Goal: Book appointment/travel/reservation

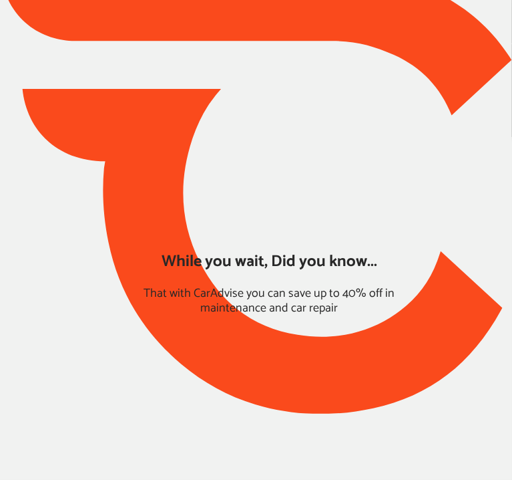
type input "*****"
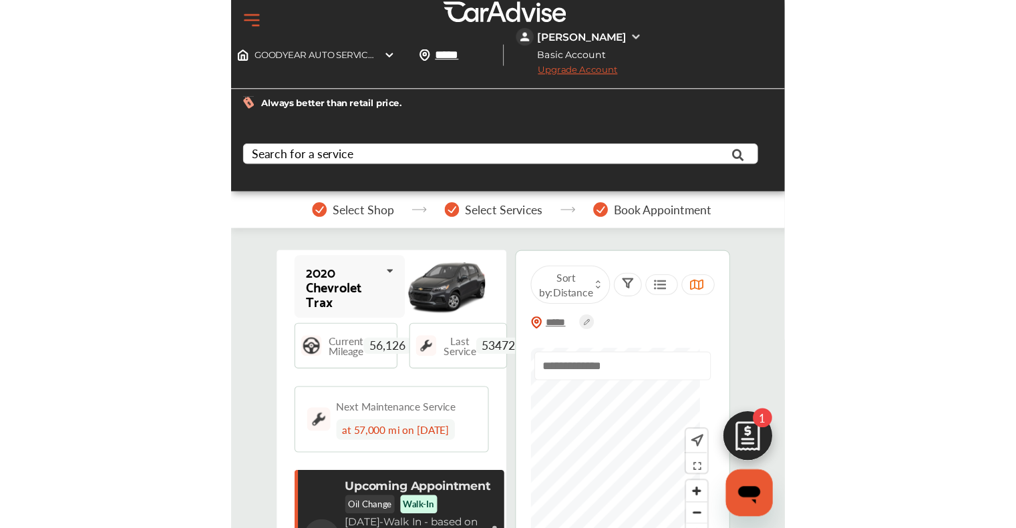
scroll to position [214, 0]
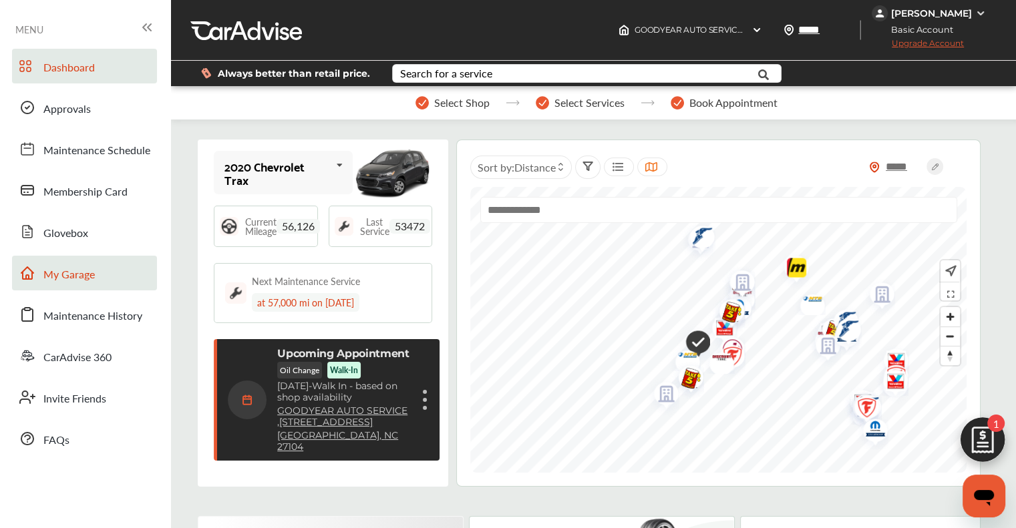
click at [84, 279] on span "My Garage" at bounding box center [68, 275] width 51 height 17
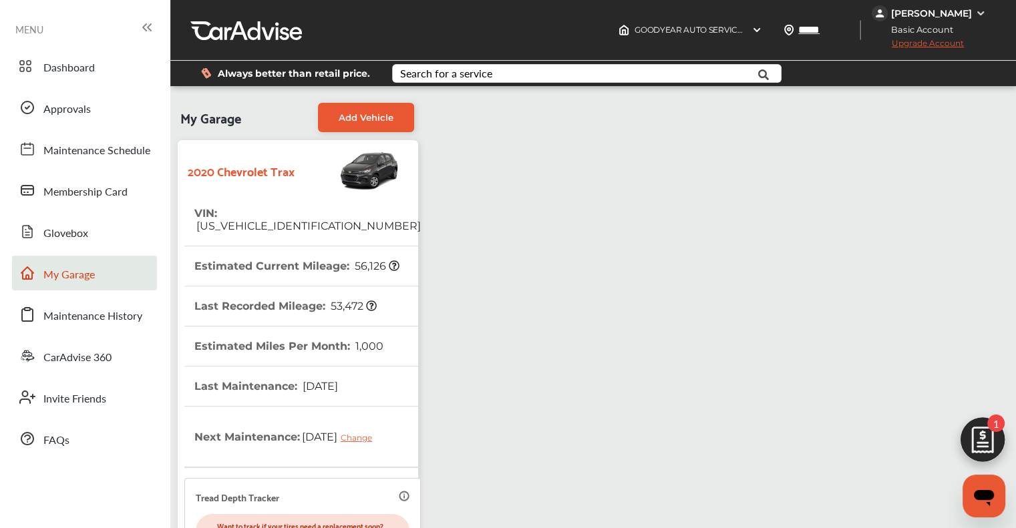
click at [72, 84] on div "Dashboard Approvals Maintenance Schedule Membership Card Glovebox My Garage Mai…" at bounding box center [85, 253] width 157 height 408
click at [78, 71] on span "Dashboard" at bounding box center [68, 67] width 51 height 17
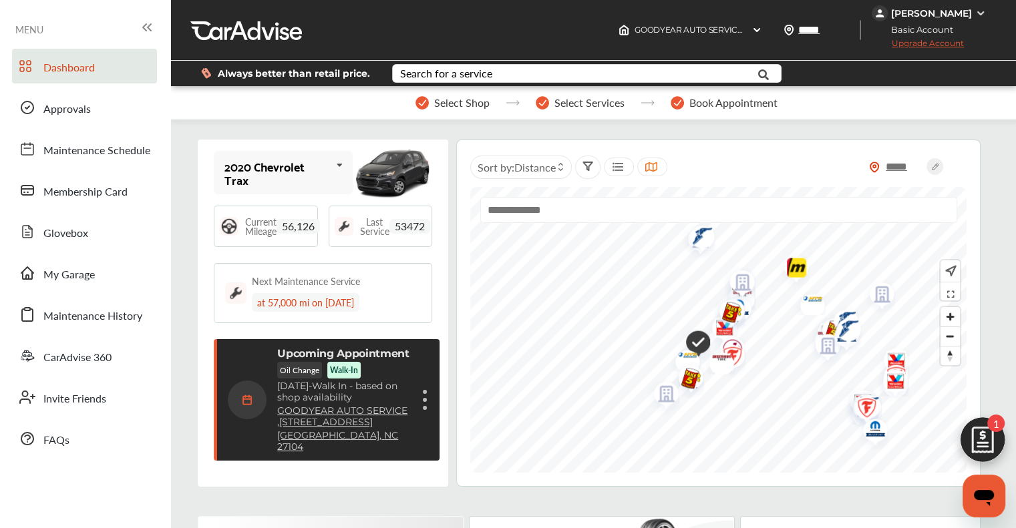
click at [988, 440] on img at bounding box center [983, 444] width 64 height 64
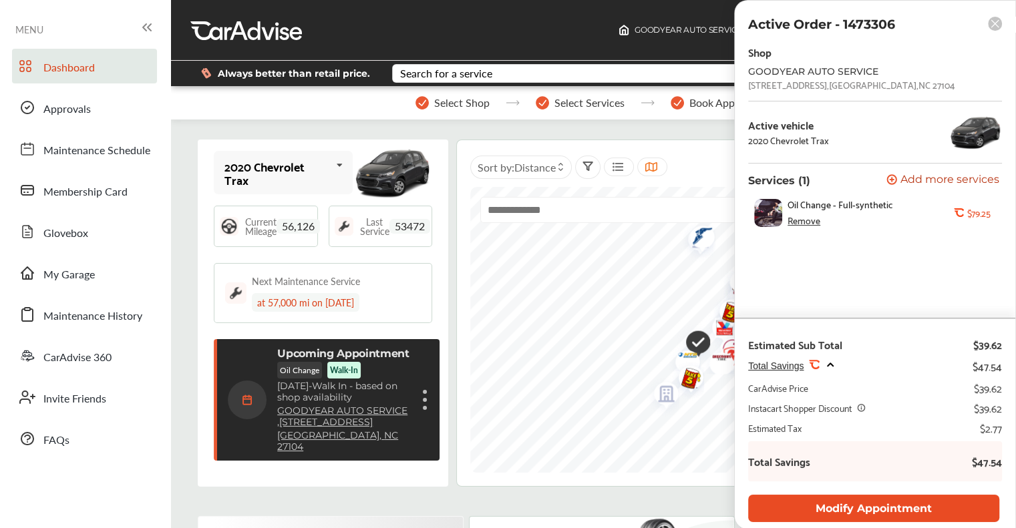
click at [927, 510] on button "Modify Appointment" at bounding box center [873, 508] width 251 height 27
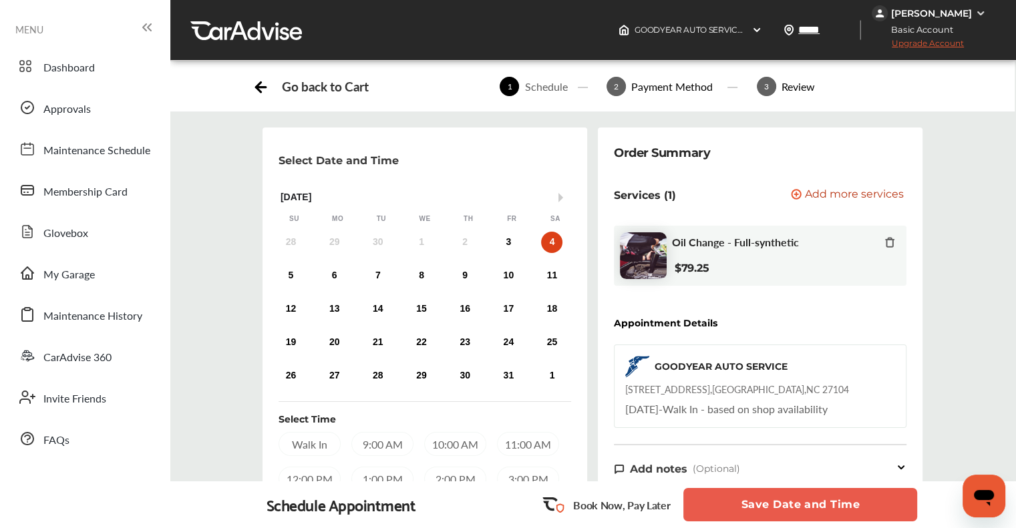
click at [546, 243] on div "4" at bounding box center [551, 242] width 21 height 21
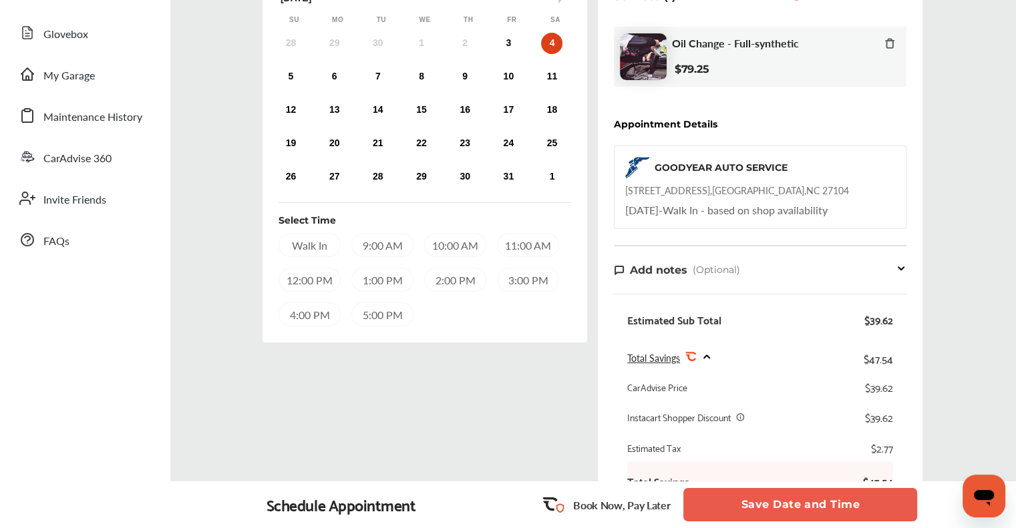
scroll to position [200, 0]
click at [444, 275] on div "2:00 PM" at bounding box center [455, 279] width 62 height 24
click at [510, 41] on div "3" at bounding box center [508, 41] width 21 height 21
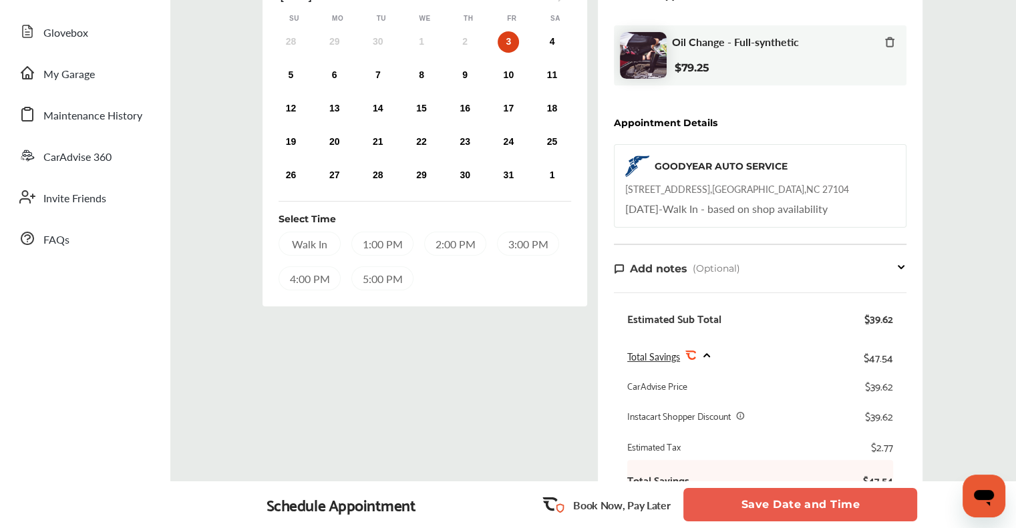
click at [458, 244] on div "2:00 PM" at bounding box center [455, 244] width 62 height 24
click at [735, 506] on button "Save Date and Time" at bounding box center [800, 504] width 234 height 33
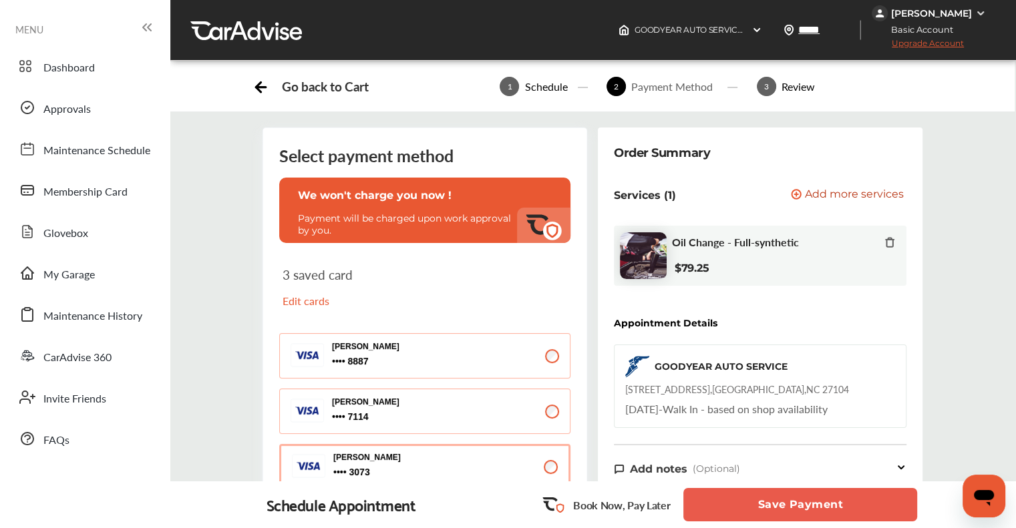
click at [803, 508] on button "Save Payment" at bounding box center [800, 504] width 234 height 33
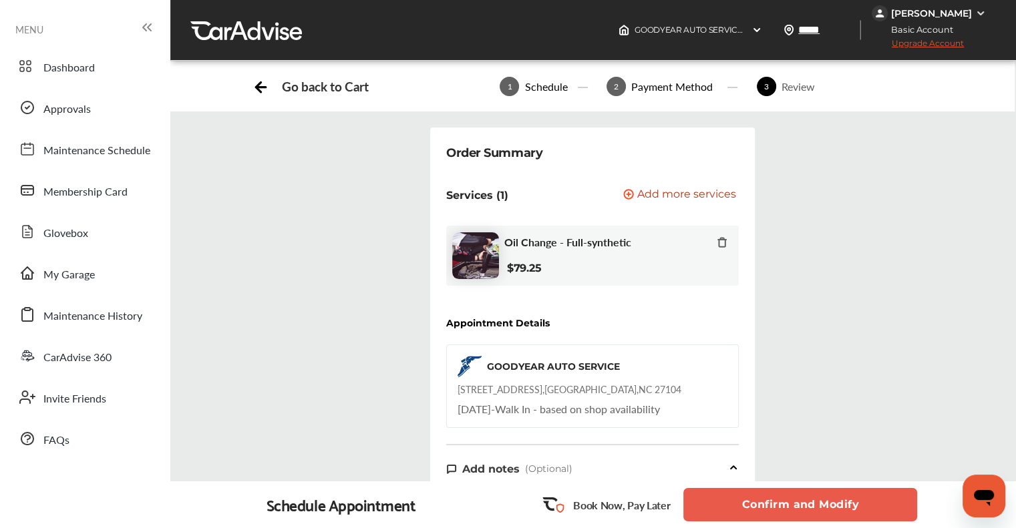
drag, startPoint x: 870, startPoint y: 377, endPoint x: 846, endPoint y: 355, distance: 32.6
